Goal: Information Seeking & Learning: Find specific fact

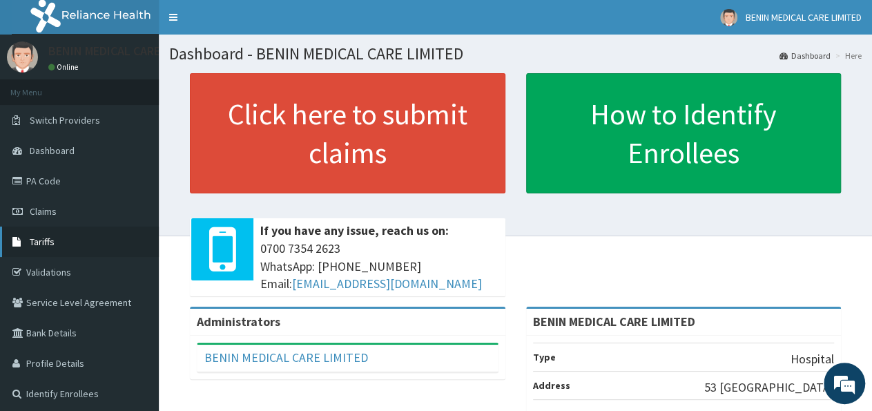
click at [41, 242] on span "Tariffs" at bounding box center [42, 241] width 25 height 12
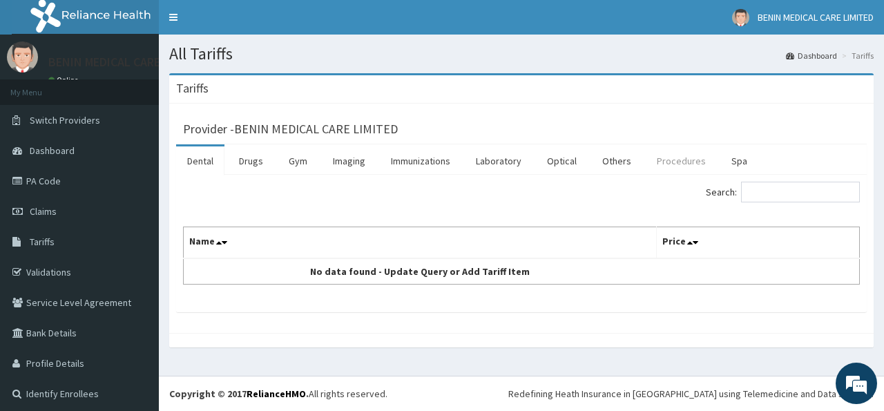
click at [658, 158] on link "Procedures" at bounding box center [681, 160] width 71 height 29
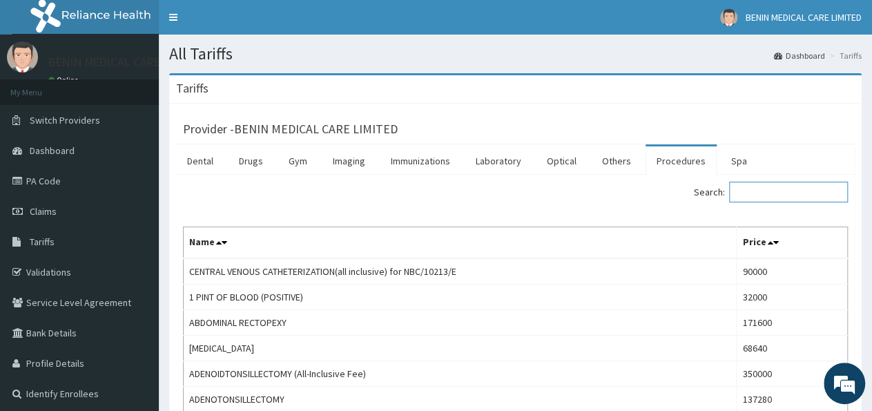
click at [763, 191] on input "Search:" at bounding box center [788, 192] width 119 height 21
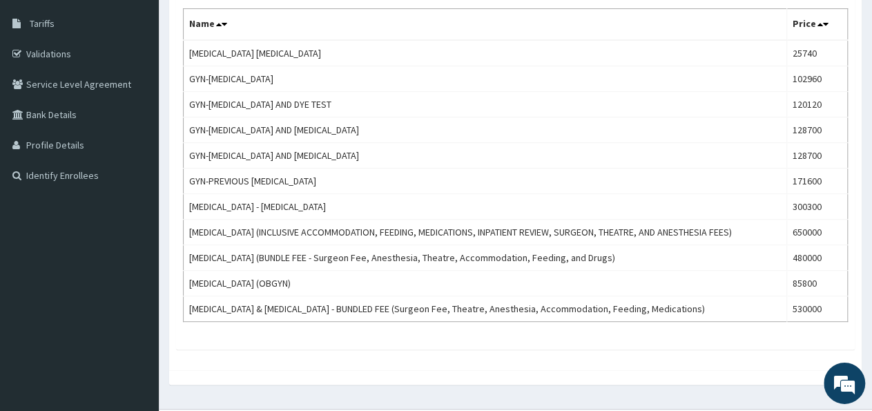
scroll to position [229, 0]
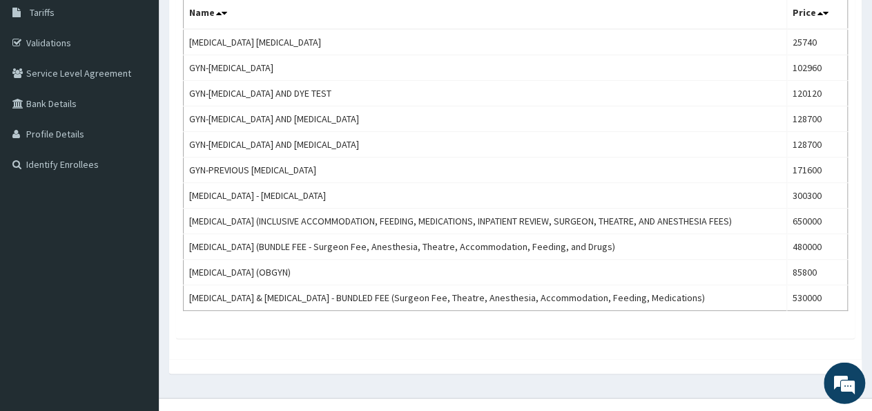
type input "MYOM"
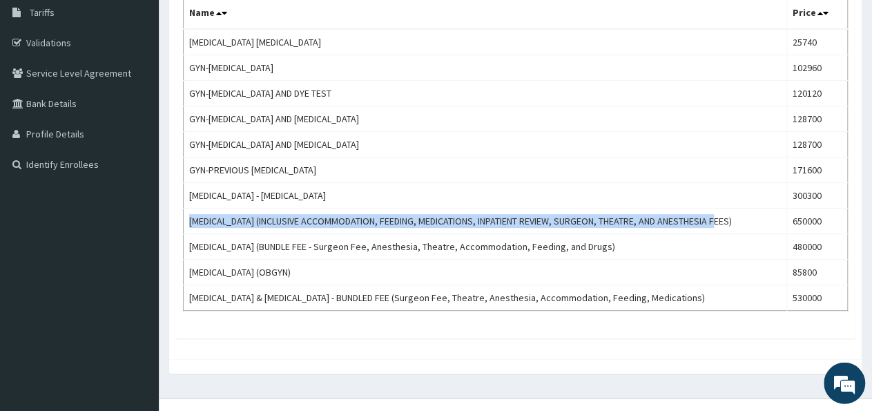
drag, startPoint x: 739, startPoint y: 221, endPoint x: 180, endPoint y: 221, distance: 558.7
click at [180, 221] on div "Search: MYOM Name Price [MEDICAL_DATA] [MEDICAL_DATA] 25740 GYN-[MEDICAL_DATA] …" at bounding box center [515, 141] width 679 height 393
copy td "[MEDICAL_DATA] (INCLUSIVE ACCOMMODATION, FEEDING, MEDICATIONS, INPATIENT REVIEW…"
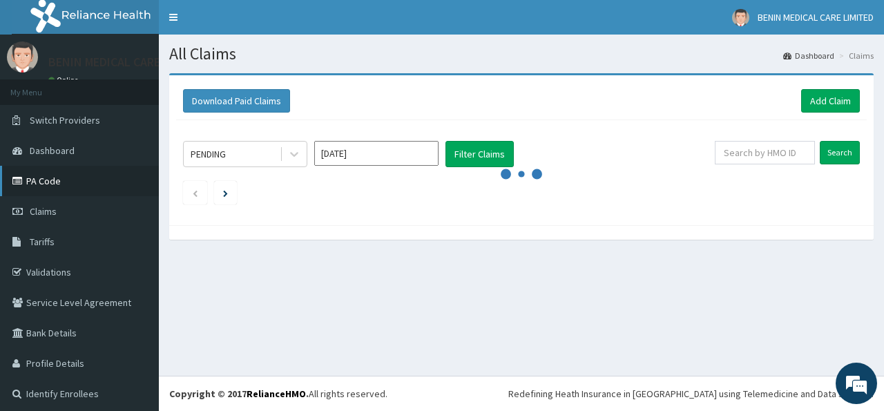
click at [41, 176] on link "PA Code" at bounding box center [79, 181] width 159 height 30
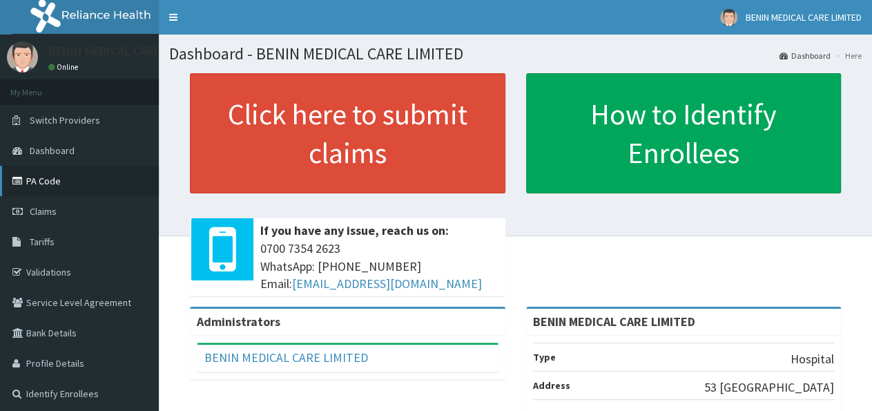
click at [48, 186] on link "PA Code" at bounding box center [79, 181] width 159 height 30
